Goal: Transaction & Acquisition: Obtain resource

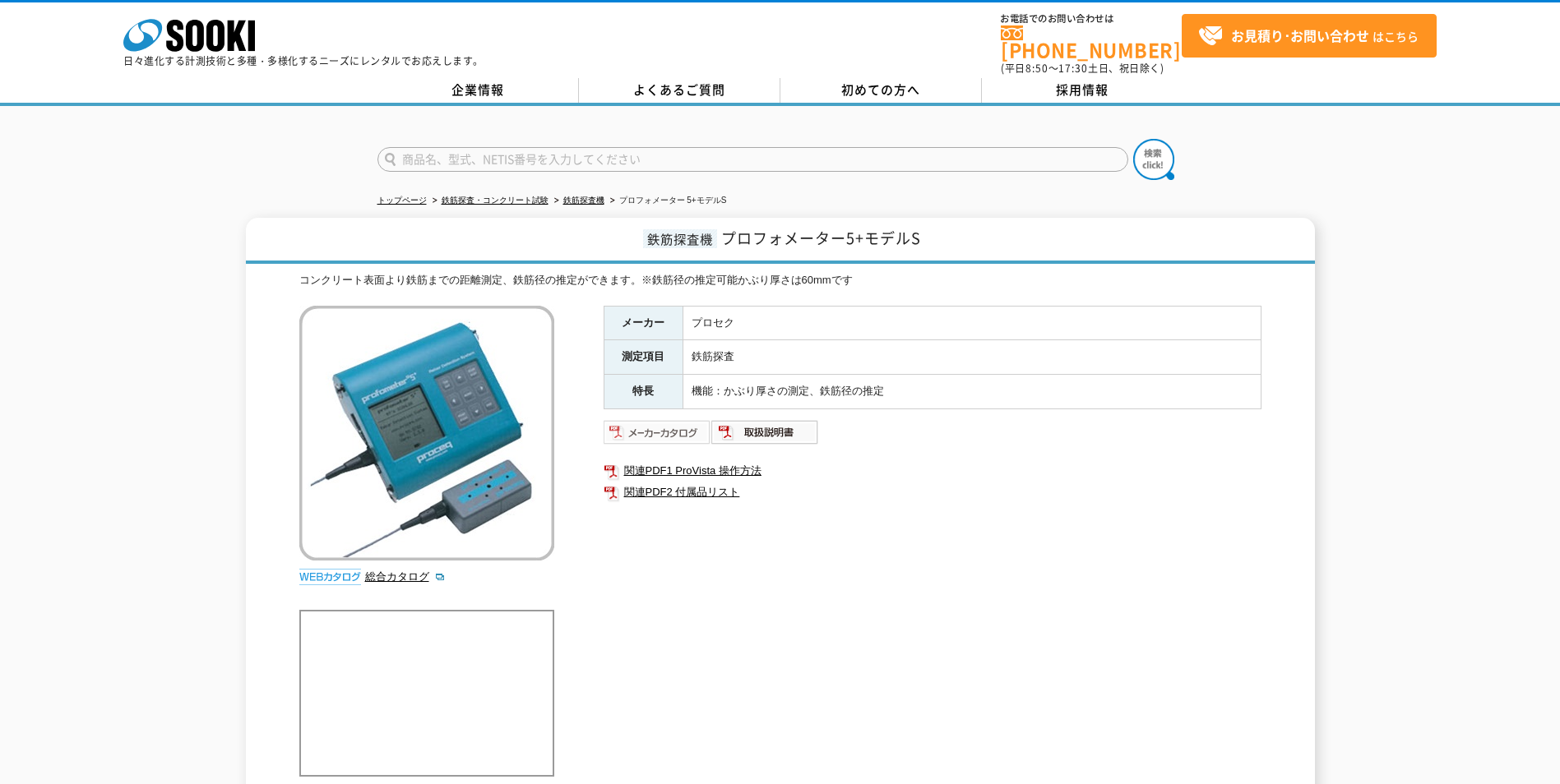
click at [651, 419] on img at bounding box center [656, 432] width 108 height 27
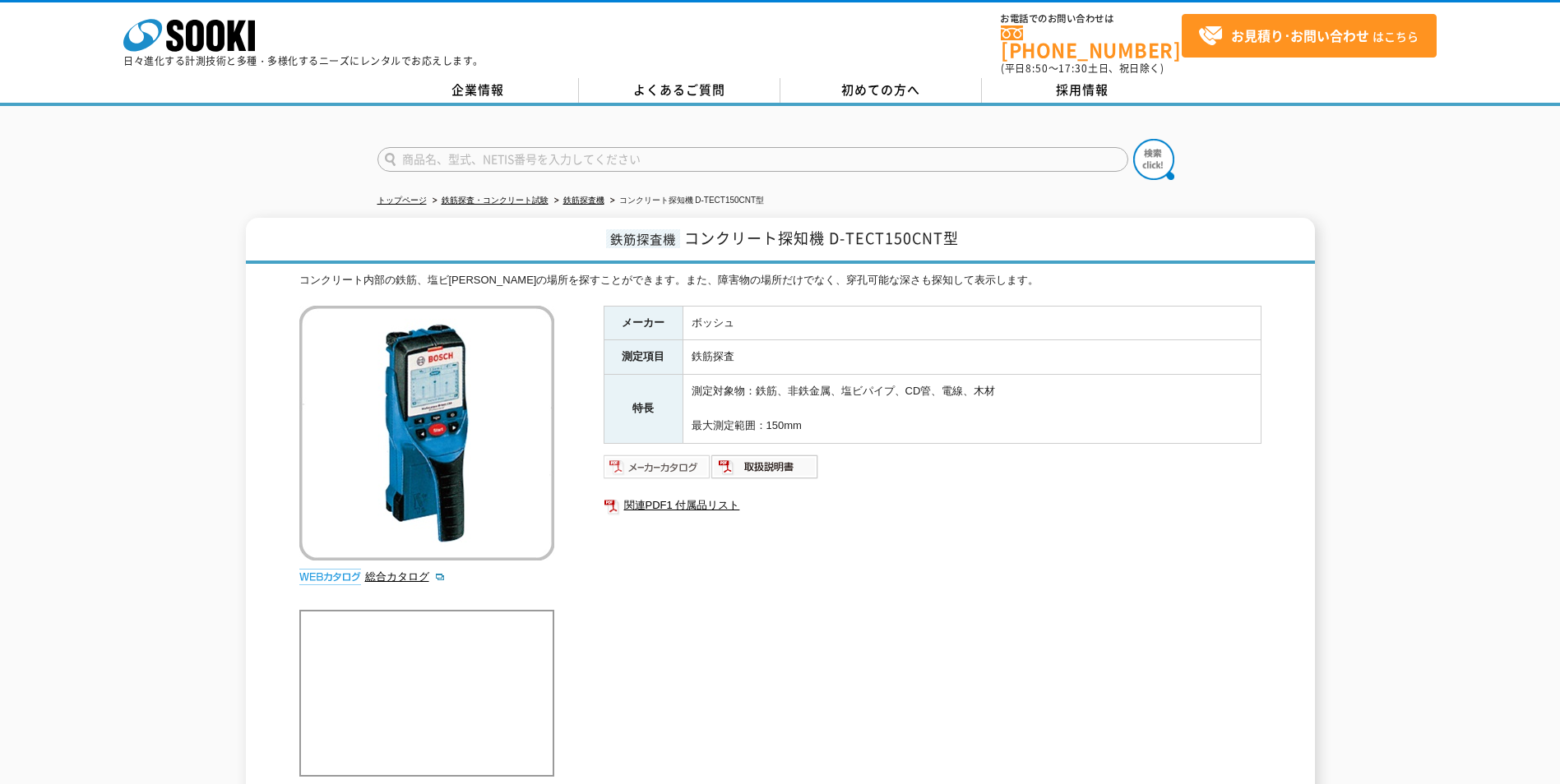
click at [629, 454] on img at bounding box center [656, 467] width 108 height 27
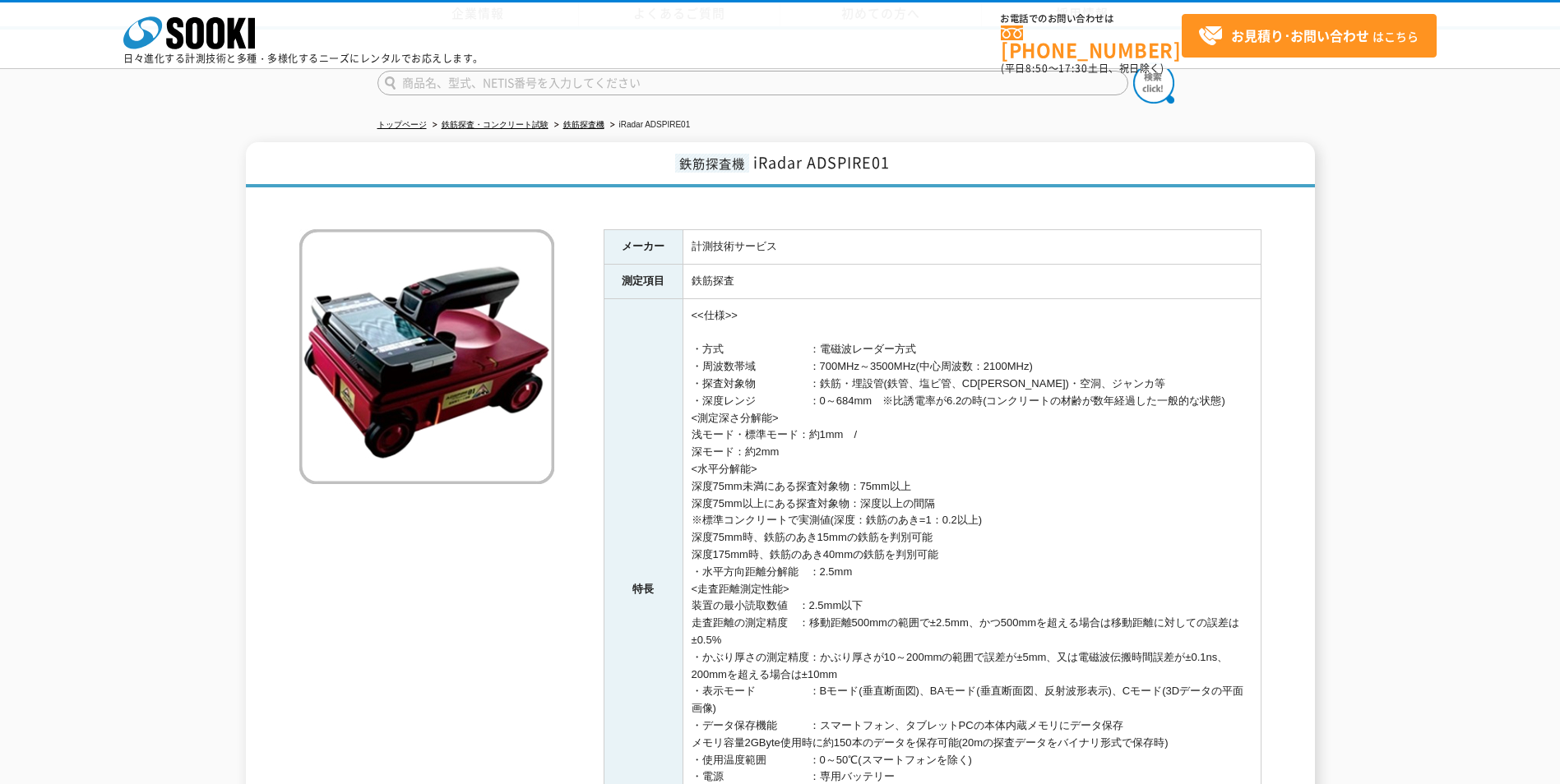
scroll to position [411, 0]
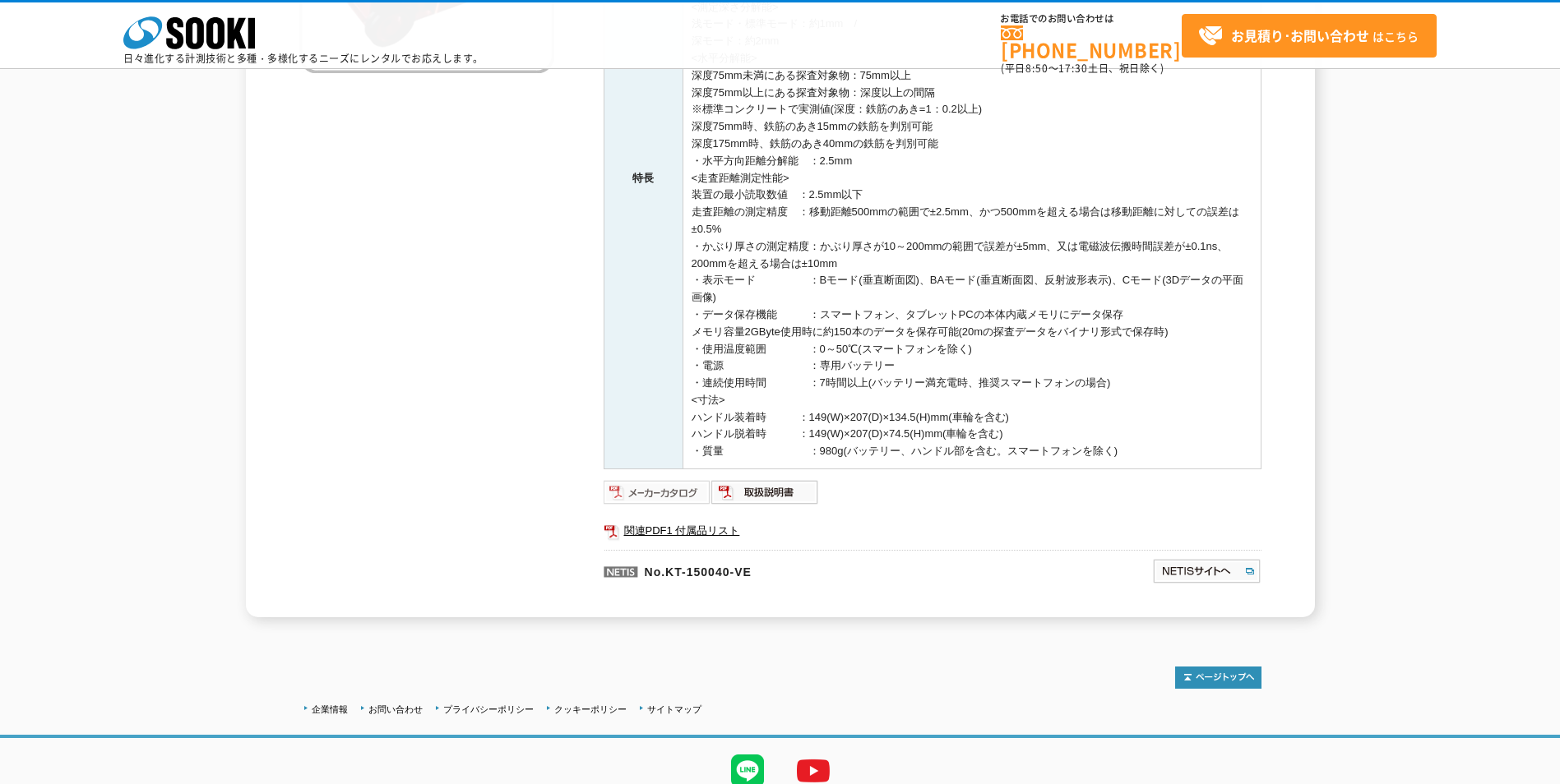
click at [647, 487] on img at bounding box center [656, 492] width 108 height 27
